Goal: Transaction & Acquisition: Book appointment/travel/reservation

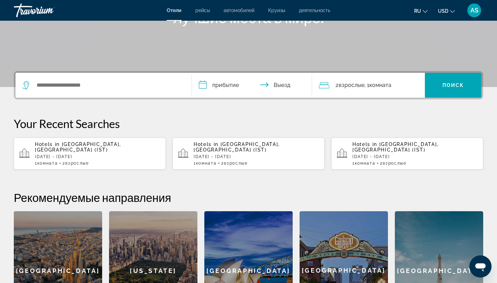
scroll to position [104, 0]
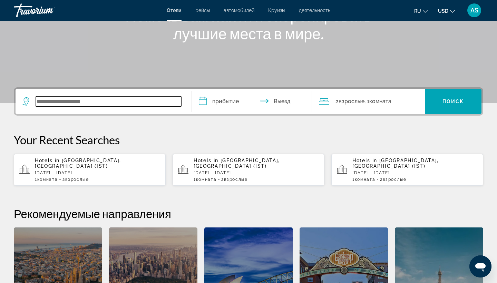
click at [65, 98] on input "Search widget" at bounding box center [108, 101] width 145 height 10
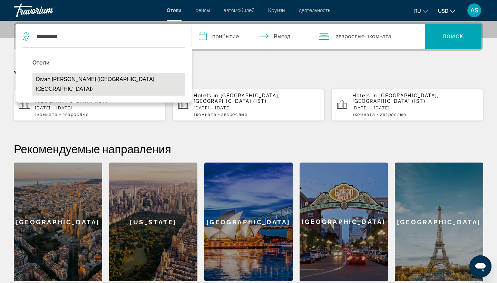
click at [55, 80] on button "Divan [PERSON_NAME] ([GEOGRAPHIC_DATA], [GEOGRAPHIC_DATA])" at bounding box center [108, 84] width 153 height 23
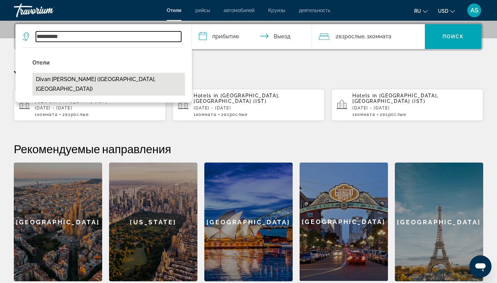
type input "**********"
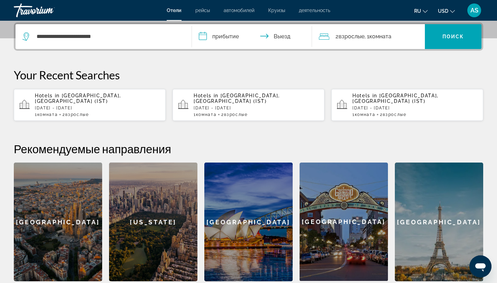
click at [203, 34] on input "**********" at bounding box center [253, 37] width 123 height 27
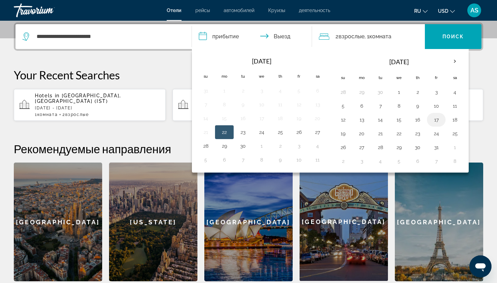
click at [435, 120] on button "17" at bounding box center [436, 120] width 11 height 10
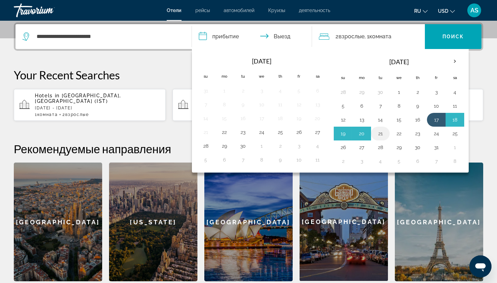
click at [381, 135] on button "21" at bounding box center [380, 134] width 11 height 10
type input "**********"
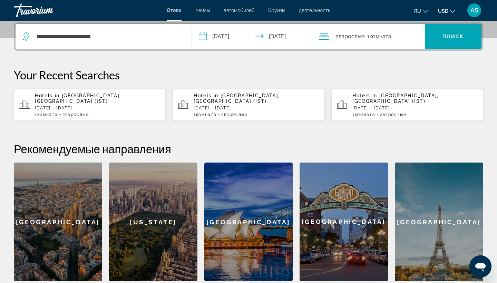
click at [326, 37] on icon "Travelers: 2 adults, 0 children" at bounding box center [324, 36] width 10 height 8
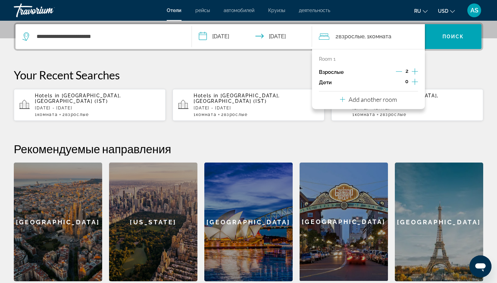
click at [367, 103] on p "Add another room" at bounding box center [373, 100] width 48 height 8
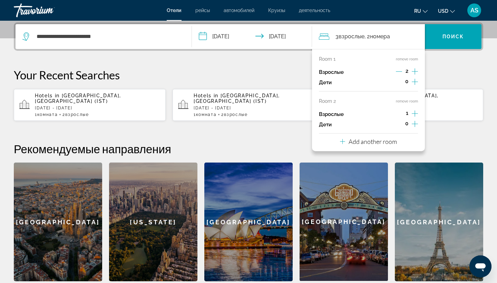
click at [415, 114] on icon "Increment adults" at bounding box center [415, 113] width 6 height 8
click at [451, 39] on span "Search widget" at bounding box center [453, 36] width 57 height 17
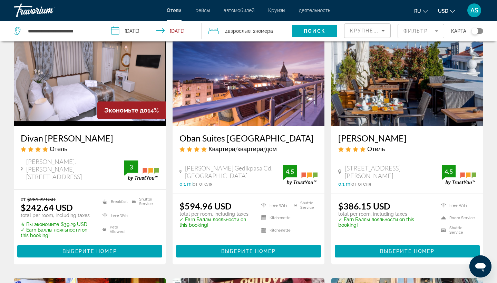
scroll to position [52, 0]
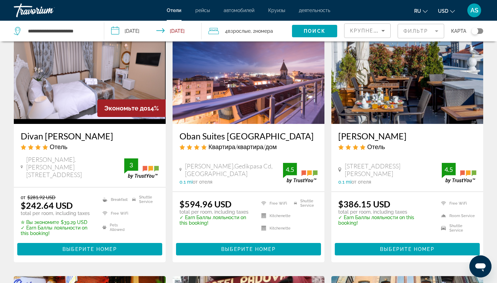
click at [43, 137] on h3 "Divan [PERSON_NAME]" at bounding box center [90, 136] width 138 height 10
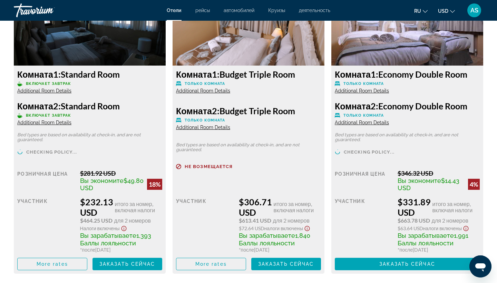
scroll to position [998, 0]
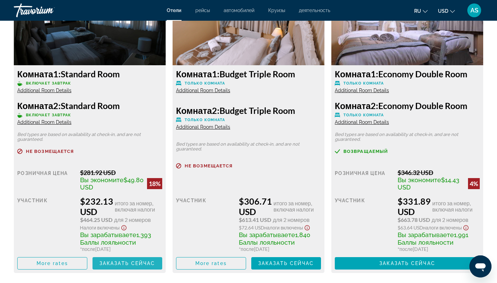
click at [134, 264] on span "Заказать сейчас" at bounding box center [127, 264] width 56 height 6
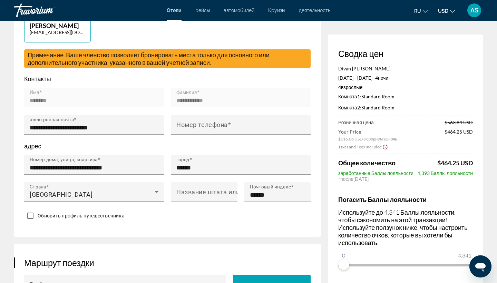
scroll to position [190, 0]
